Goal: Task Accomplishment & Management: Manage account settings

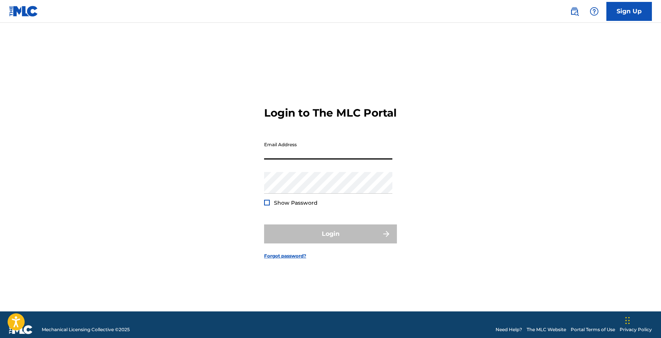
click at [344, 159] on input "Email Address" at bounding box center [328, 149] width 128 height 22
type input "[EMAIL_ADDRESS][DOMAIN_NAME]"
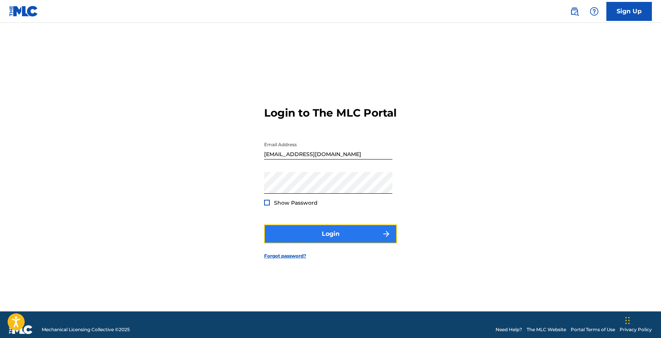
click at [330, 243] on button "Login" at bounding box center [330, 233] width 133 height 19
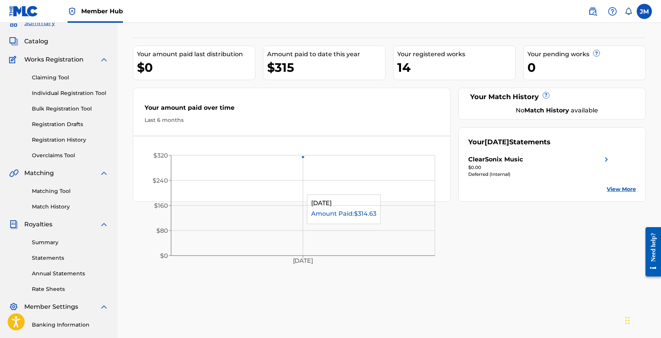
scroll to position [36, 0]
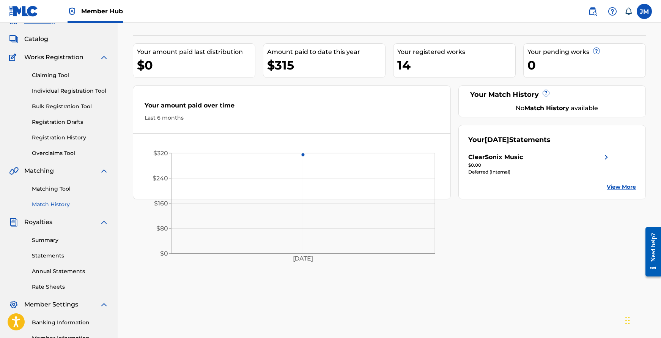
drag, startPoint x: 50, startPoint y: 241, endPoint x: 54, endPoint y: 240, distance: 3.9
click at [50, 241] on link "Summary" at bounding box center [70, 240] width 77 height 8
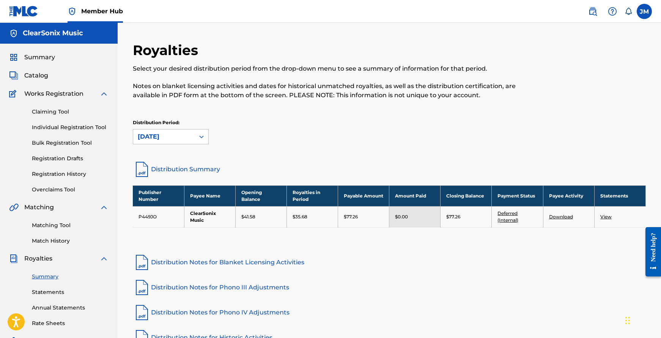
drag, startPoint x: 110, startPoint y: 258, endPoint x: 105, endPoint y: 259, distance: 5.0
click at [109, 259] on div "Summary Catalog Works Registration Claiming Tool Individual Registration Tool B…" at bounding box center [59, 239] width 118 height 391
click at [104, 259] on img at bounding box center [103, 258] width 9 height 9
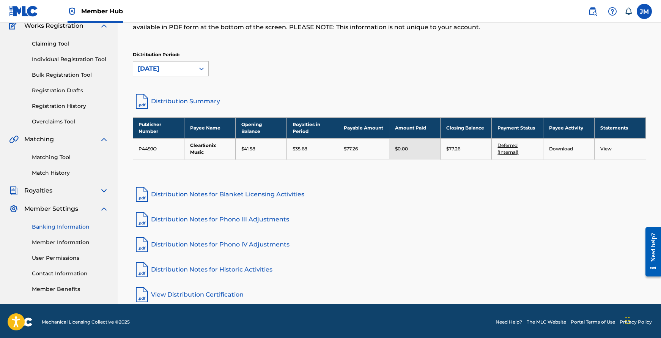
scroll to position [70, 0]
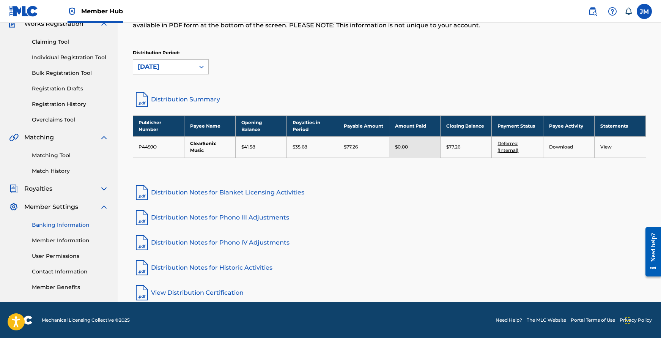
click at [71, 226] on link "Banking Information" at bounding box center [70, 225] width 77 height 8
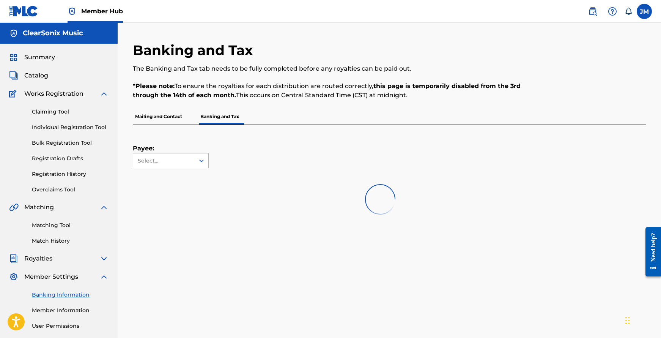
click at [201, 159] on icon at bounding box center [202, 161] width 8 height 8
click at [191, 178] on div "ClearSonix Music" at bounding box center [170, 177] width 75 height 19
click at [103, 278] on img at bounding box center [103, 276] width 9 height 9
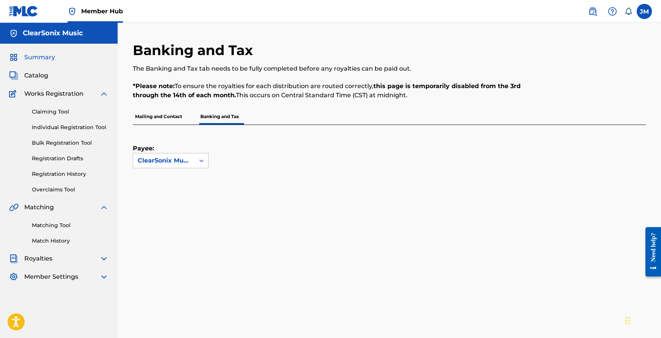
click at [46, 58] on span "Summary" at bounding box center [39, 57] width 31 height 9
